Goal: Task Accomplishment & Management: Manage account settings

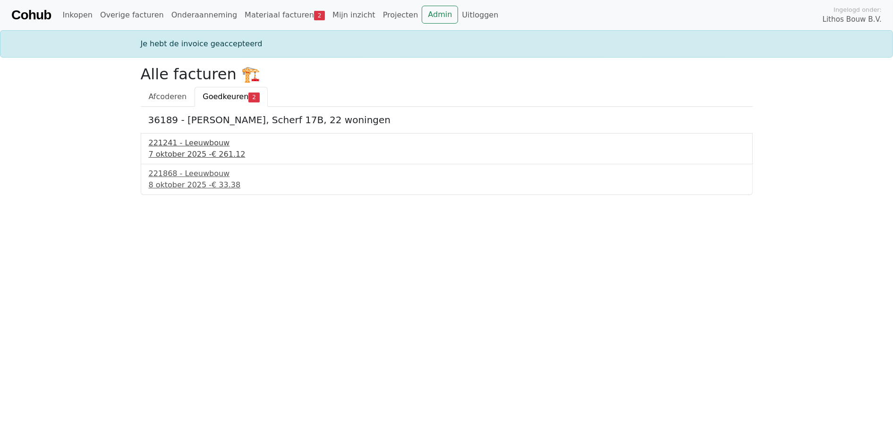
click at [185, 149] on div "7 oktober 2025 - € 261.12" at bounding box center [447, 154] width 596 height 11
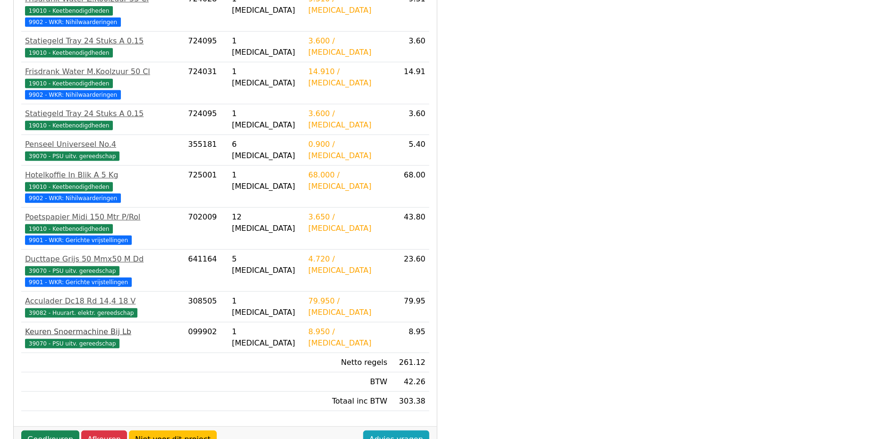
scroll to position [260, 0]
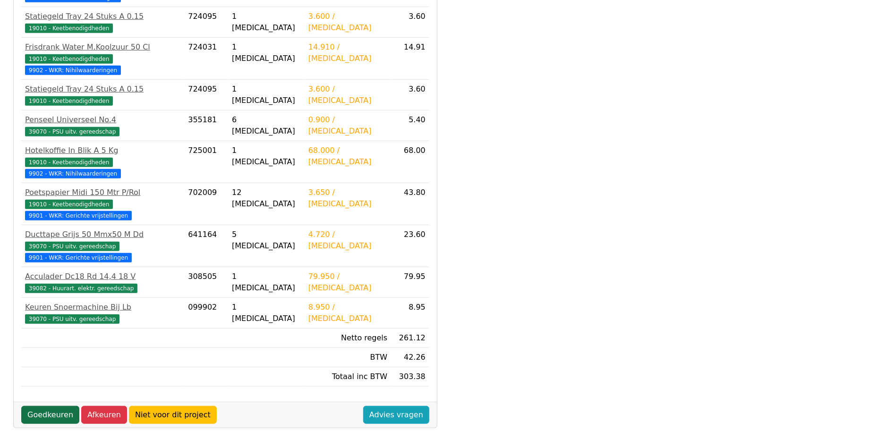
click at [60, 406] on link "Goedkeuren" at bounding box center [50, 415] width 58 height 18
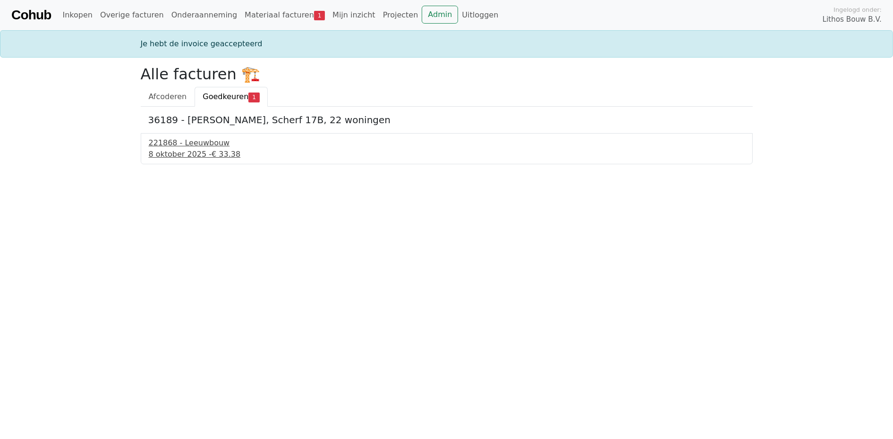
click at [189, 159] on div "[DATE] - € 33.38" at bounding box center [447, 154] width 596 height 11
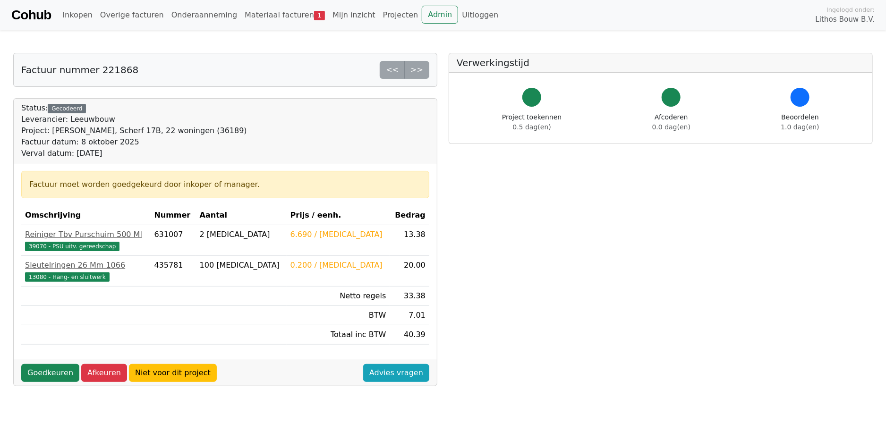
click at [54, 361] on div "Goedkeuren Afkeuren Niet voor dit project Advies vragen" at bounding box center [225, 373] width 423 height 26
click at [54, 369] on link "Goedkeuren" at bounding box center [50, 373] width 58 height 18
